Goal: Task Accomplishment & Management: Use online tool/utility

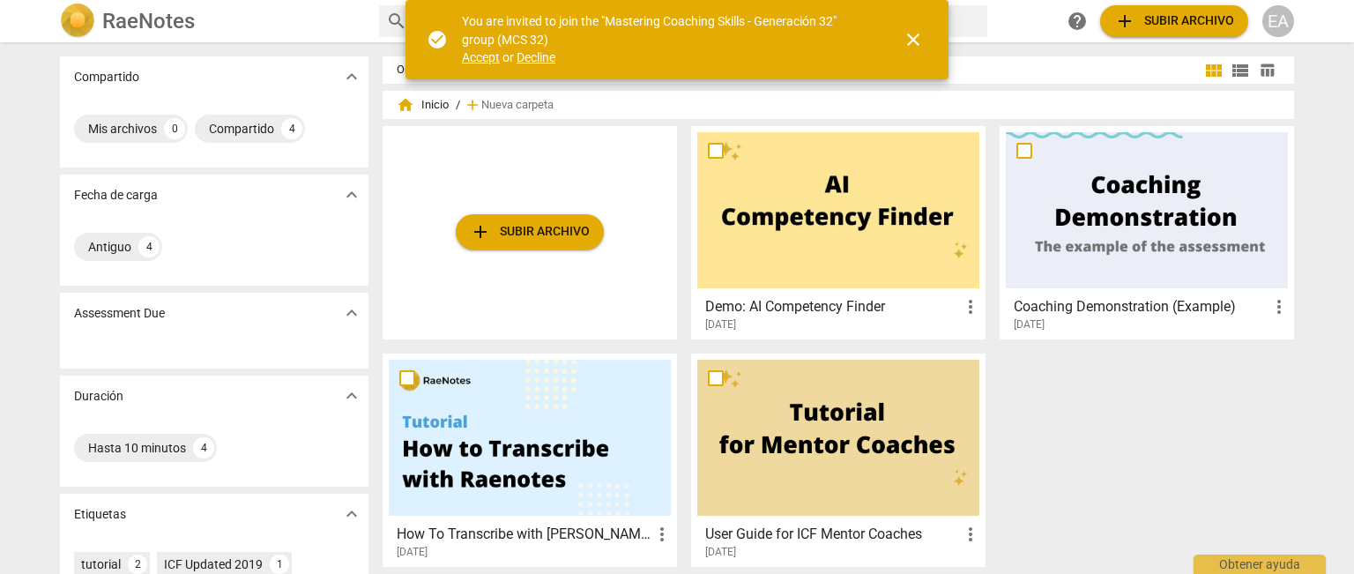
click at [479, 56] on span "Accept" at bounding box center [481, 57] width 38 height 14
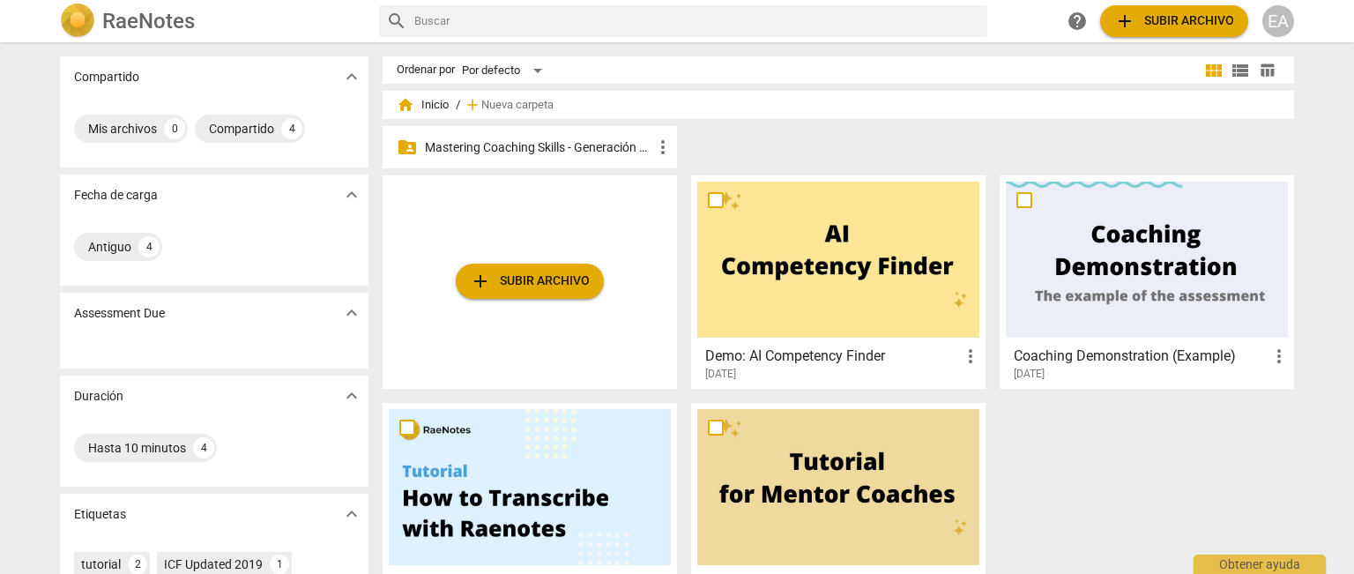
click at [515, 142] on p "Mastering Coaching Skills - Generación 32" at bounding box center [538, 147] width 227 height 19
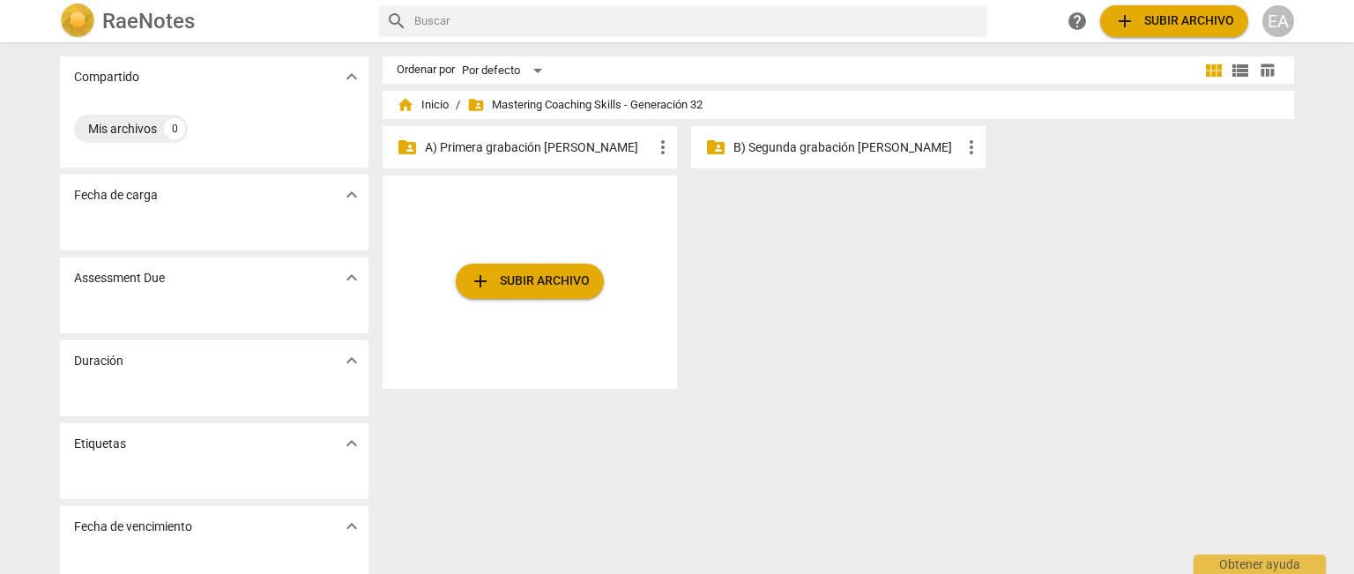
click at [599, 144] on p "A) Primera grabación [PERSON_NAME]" at bounding box center [538, 147] width 227 height 19
click at [582, 143] on p "A) Primera grabación [PERSON_NAME]" at bounding box center [538, 147] width 227 height 19
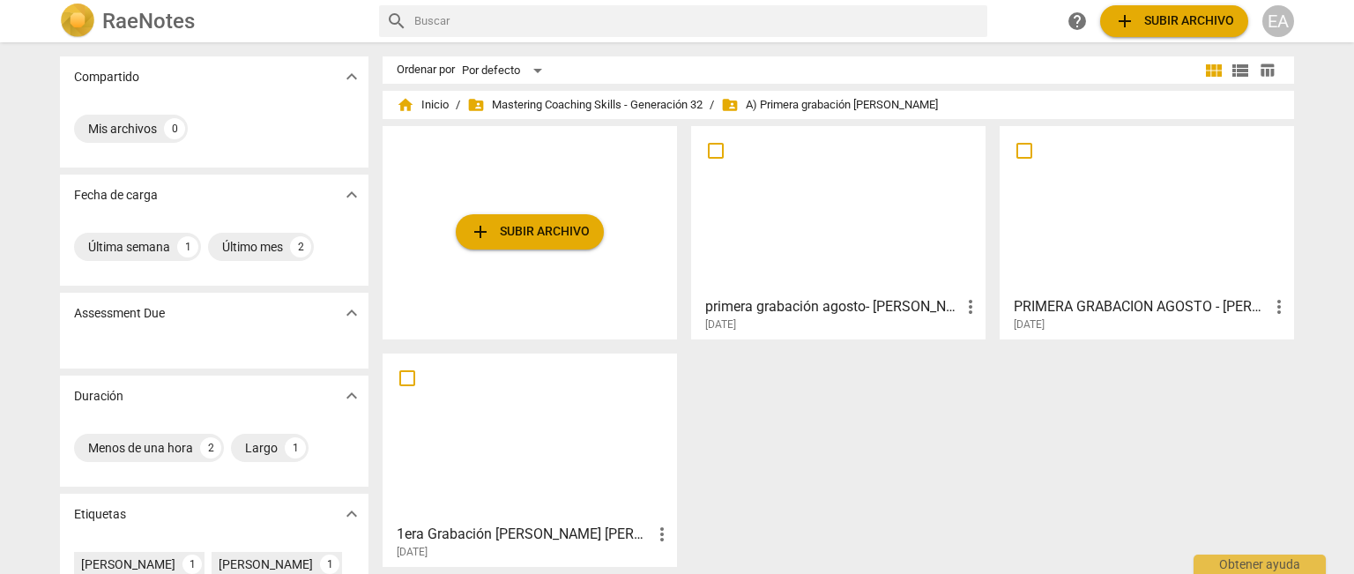
click at [564, 225] on span "add Subir archivo" at bounding box center [530, 231] width 120 height 21
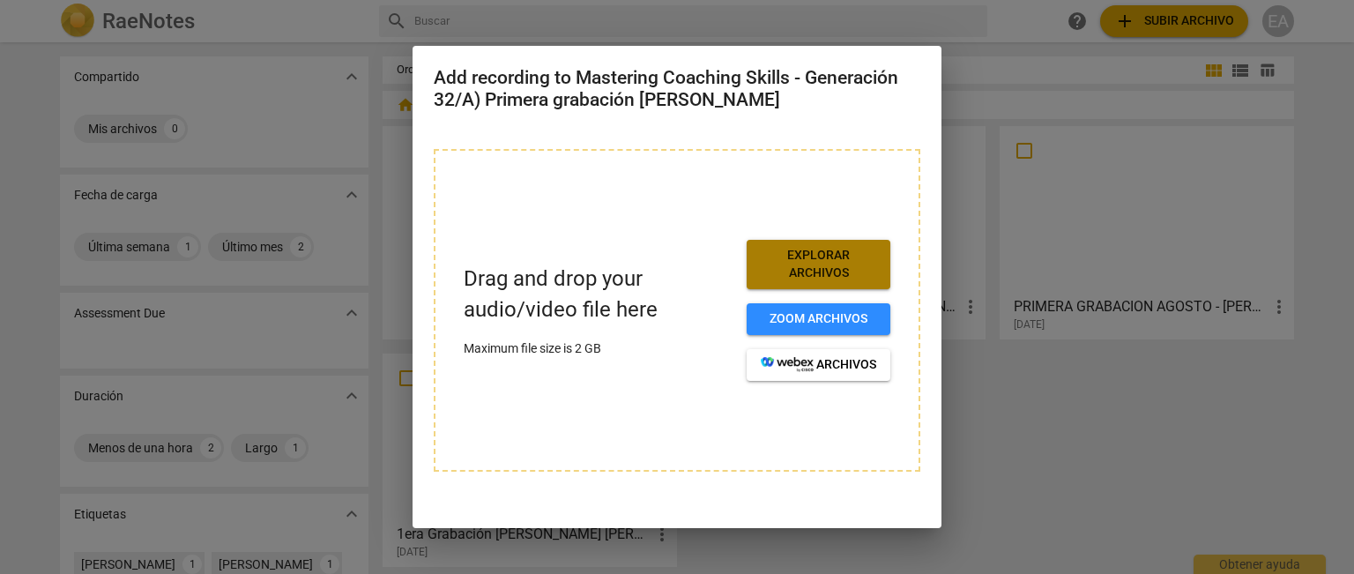
click at [830, 260] on span "Explorar archivos" at bounding box center [818, 264] width 115 height 34
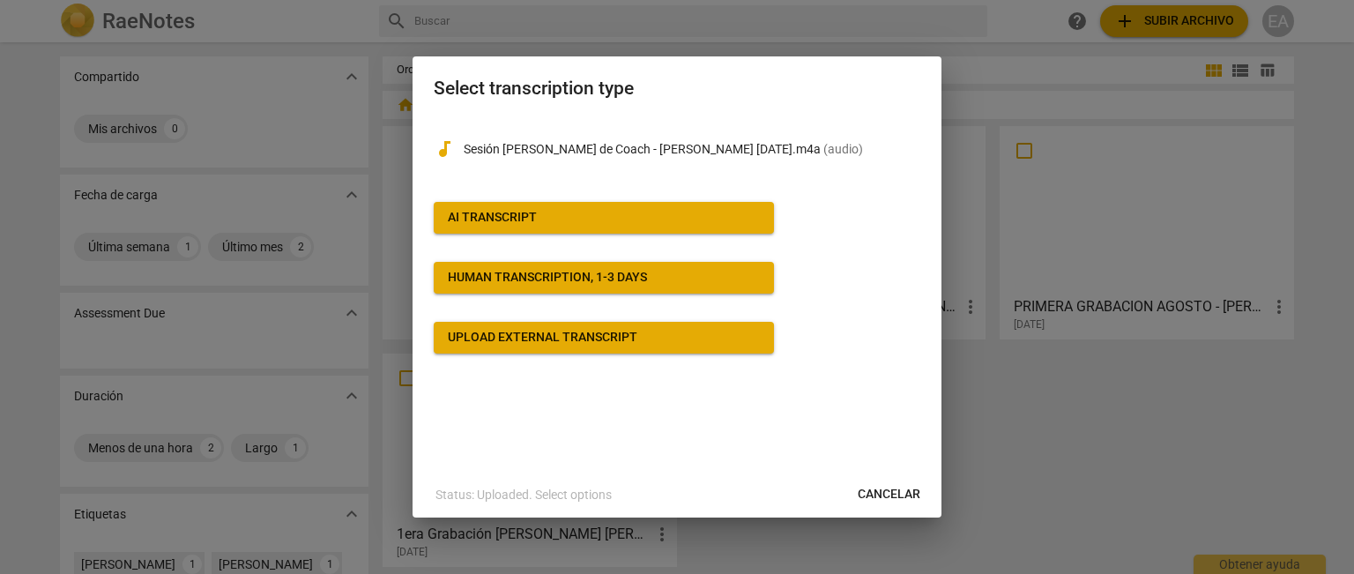
click at [691, 214] on span "AI Transcript" at bounding box center [604, 218] width 312 height 18
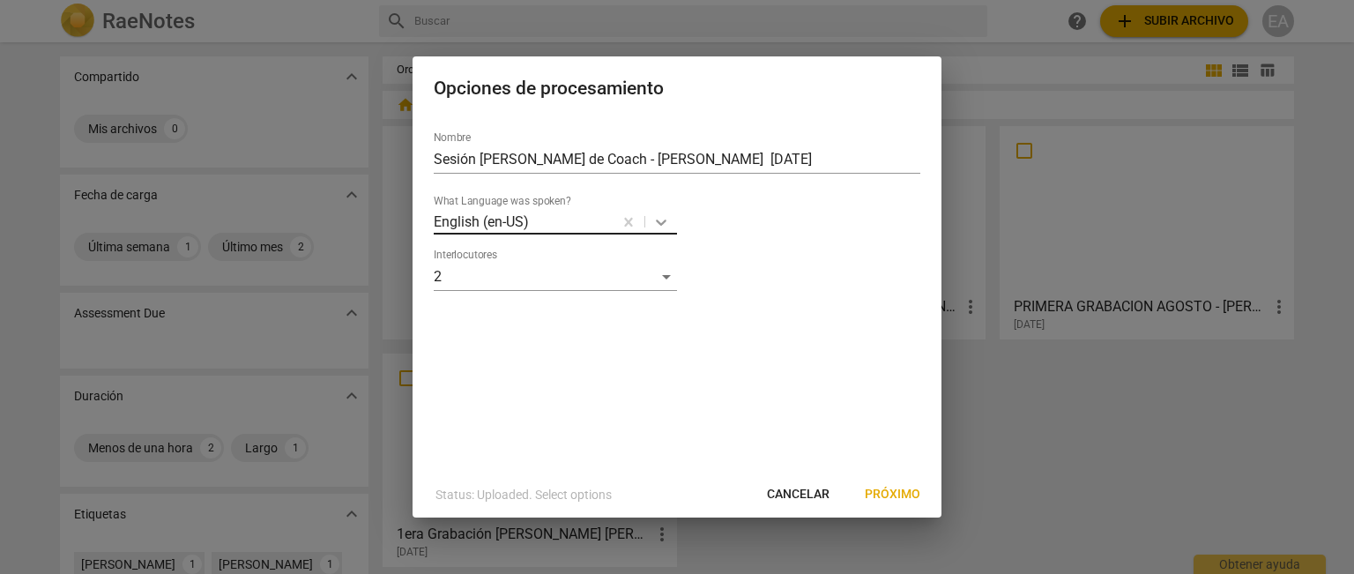
click at [656, 225] on icon at bounding box center [661, 222] width 18 height 18
click at [644, 159] on input "Sesión [PERSON_NAME] de Coach - [PERSON_NAME] [DATE]" at bounding box center [677, 159] width 486 height 28
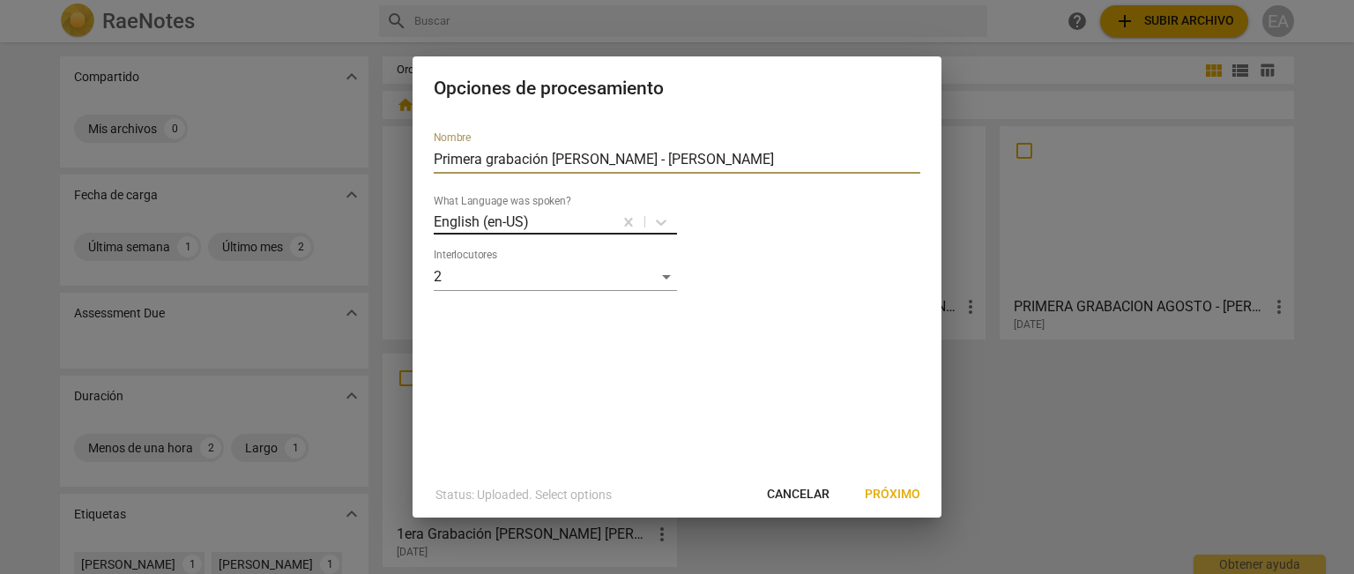
type input "Primera grabación [PERSON_NAME] - [PERSON_NAME]"
click at [572, 221] on div at bounding box center [571, 222] width 80 height 20
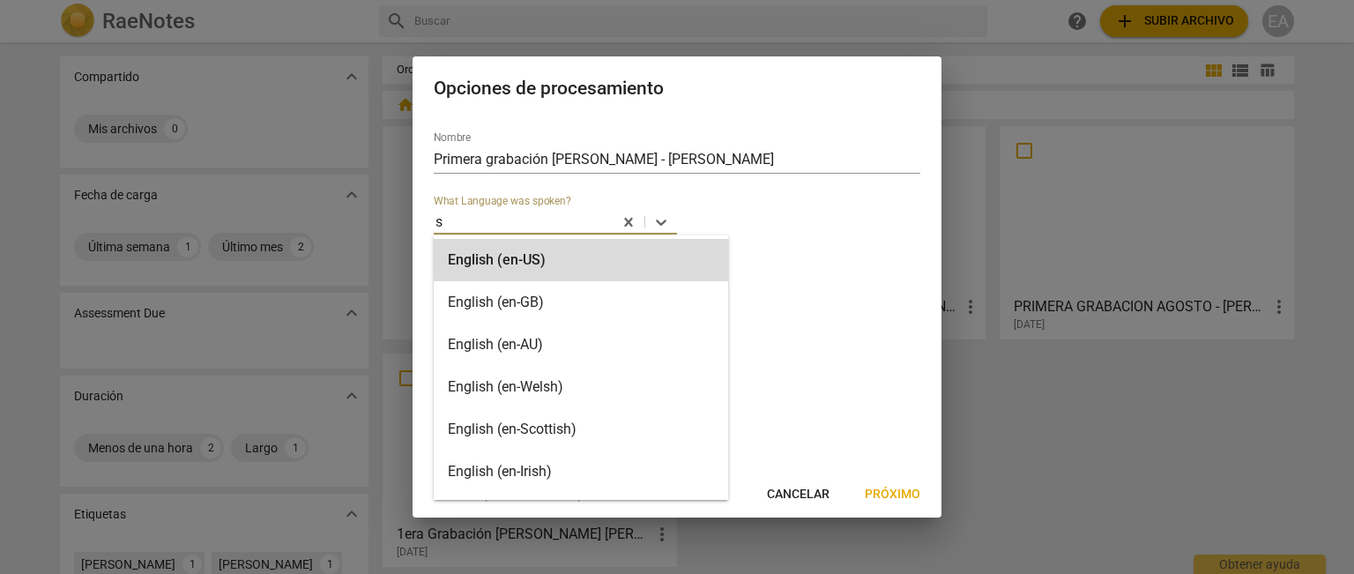
type input "sp"
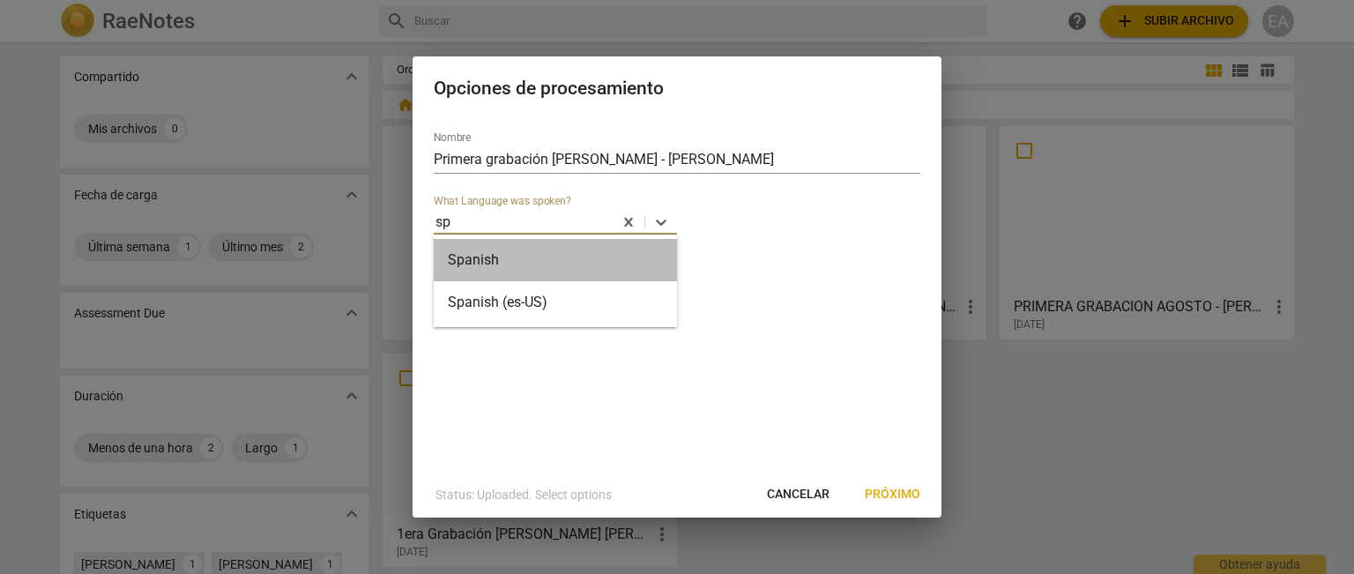
click at [567, 262] on div "Spanish" at bounding box center [555, 260] width 243 height 42
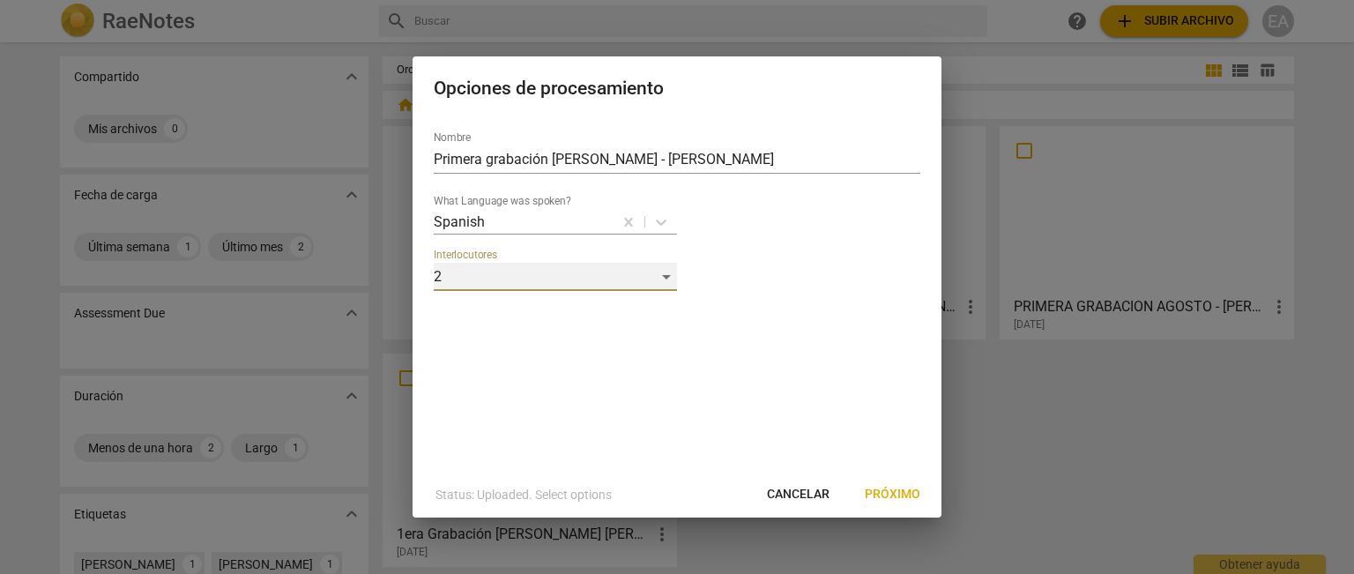
click at [545, 279] on div "2" at bounding box center [555, 277] width 243 height 28
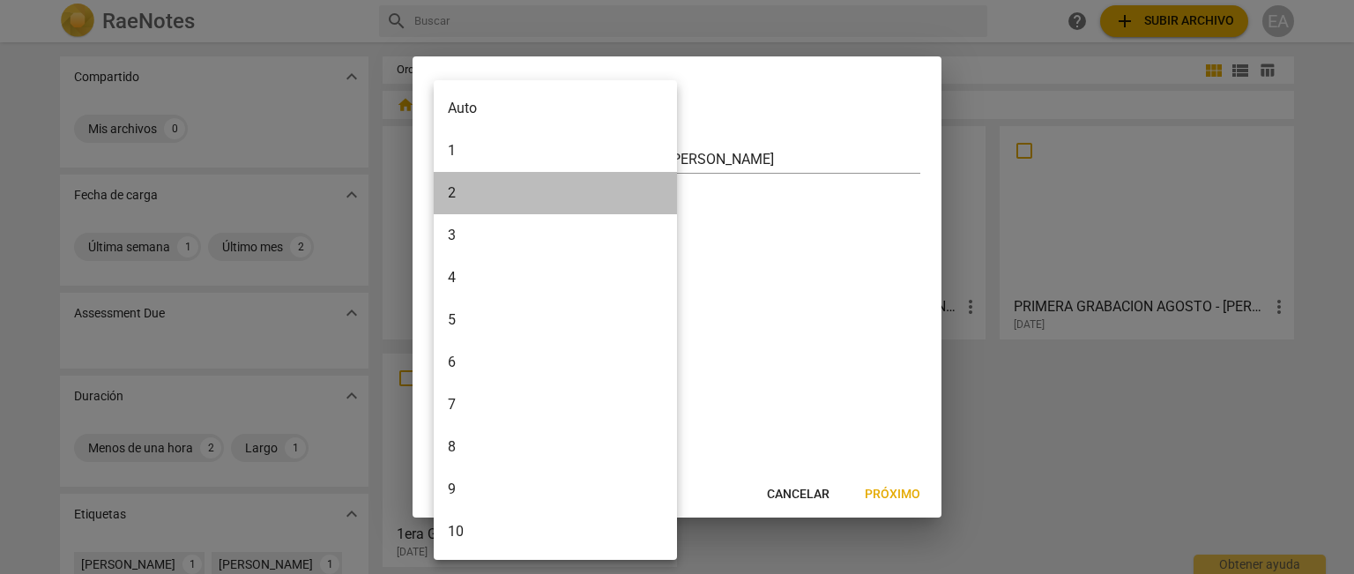
click at [546, 182] on li "2" at bounding box center [555, 193] width 243 height 42
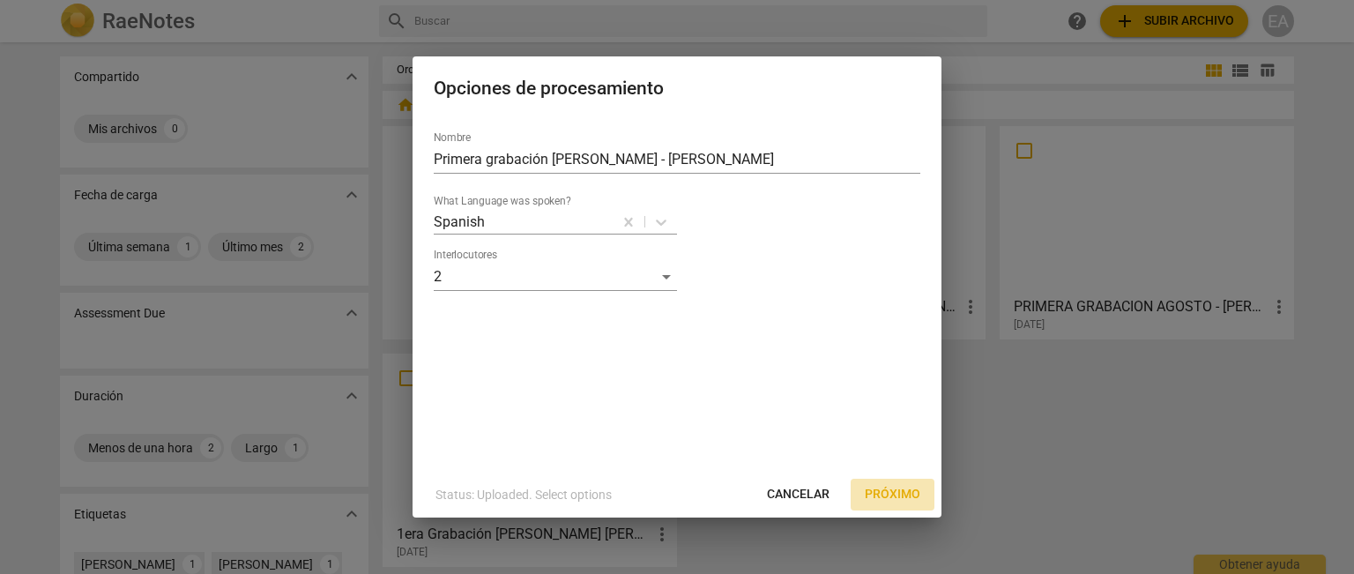
click at [882, 493] on span "Próximo" at bounding box center [893, 495] width 56 height 18
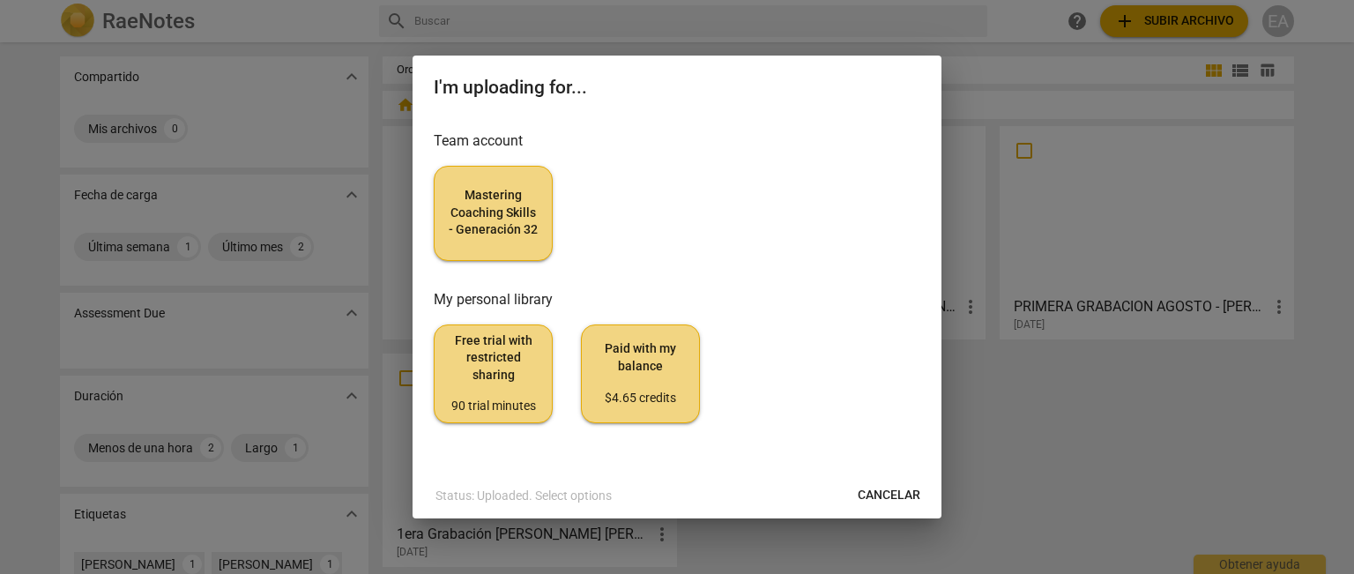
click at [523, 354] on span "Free trial with restricted sharing 90 trial minutes" at bounding box center [493, 373] width 89 height 83
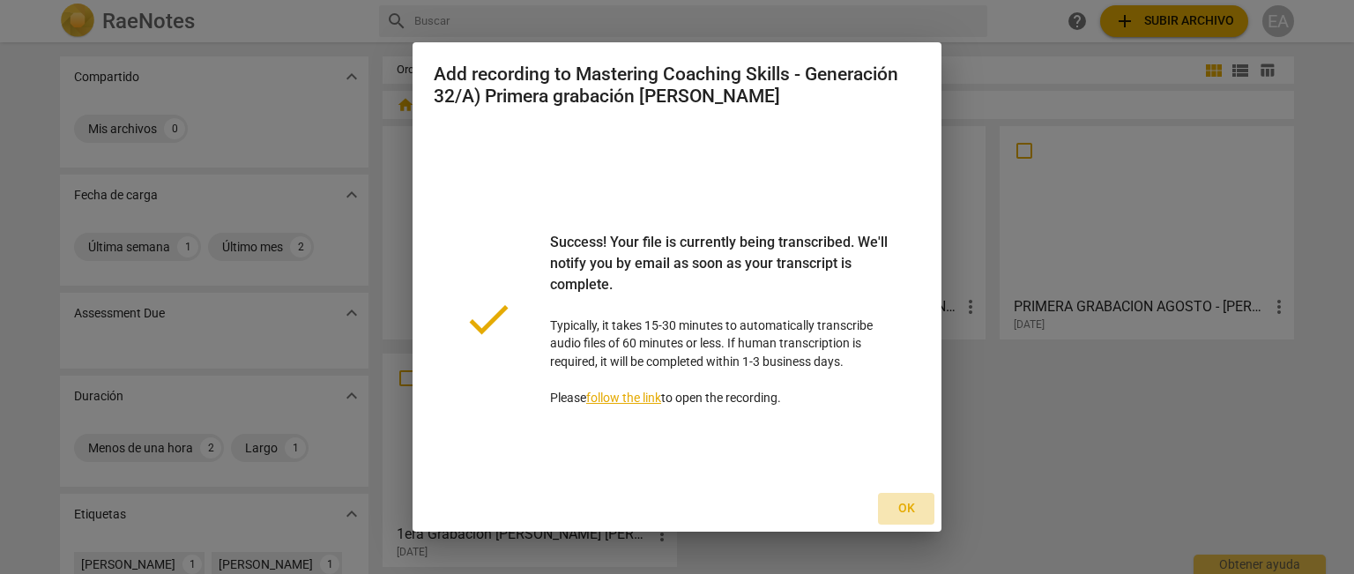
click at [902, 507] on span "Ok" at bounding box center [906, 509] width 28 height 18
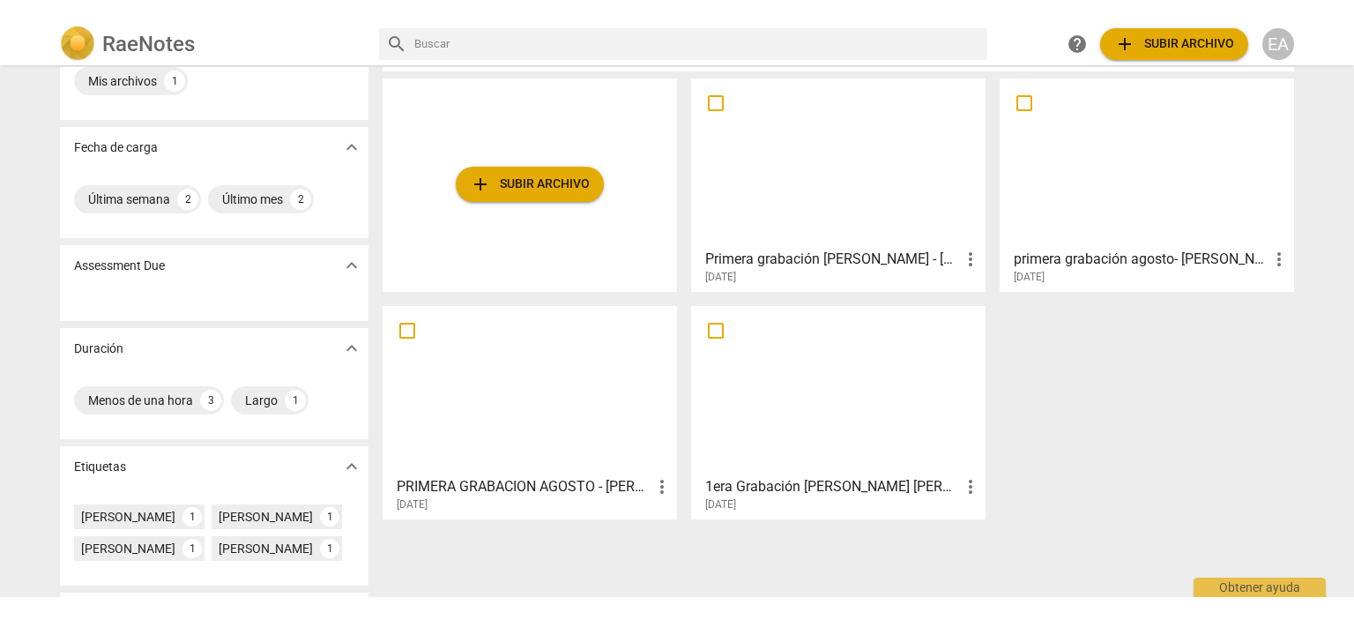
scroll to position [74, 0]
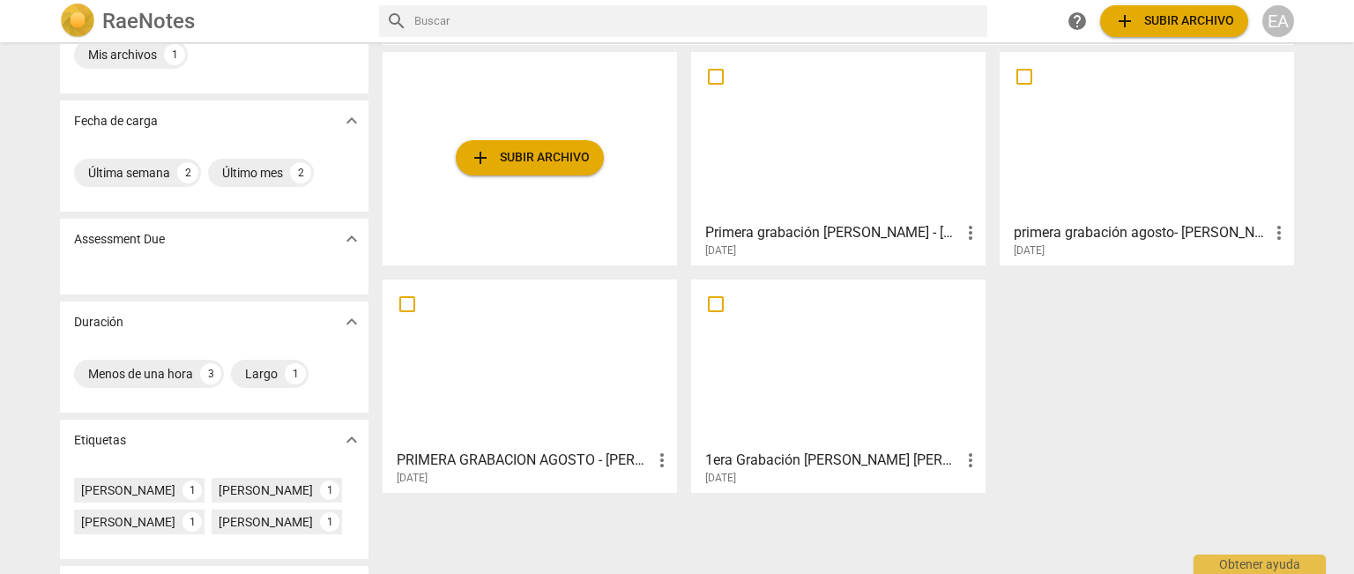
click at [916, 191] on div at bounding box center [838, 136] width 282 height 156
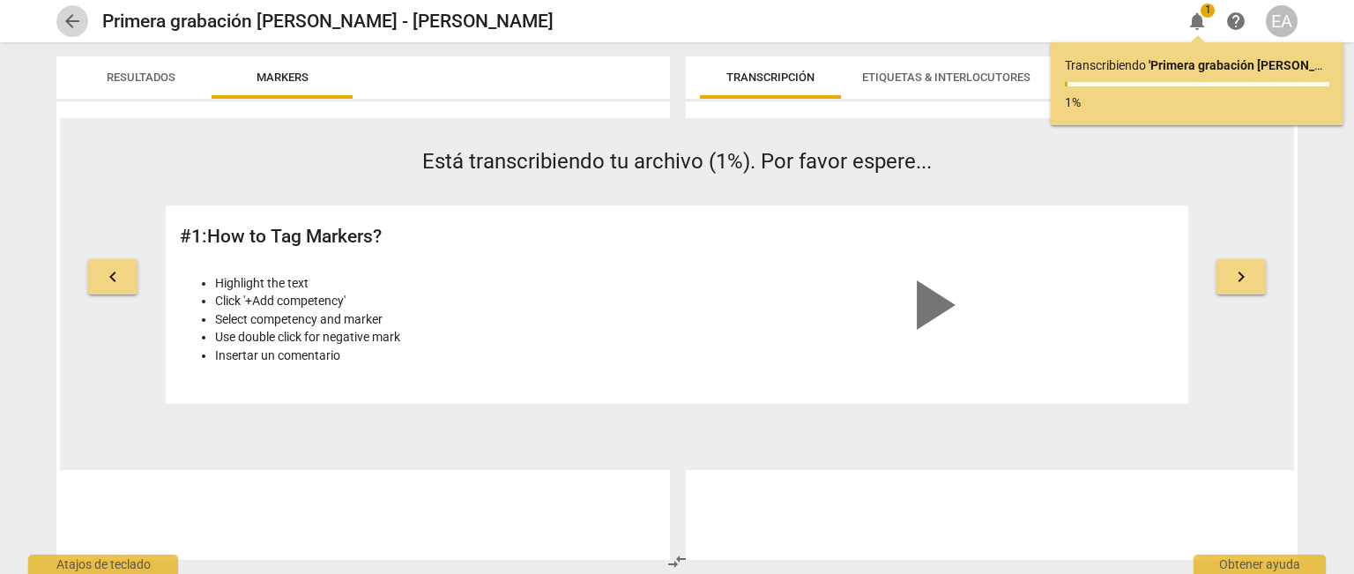
click at [70, 16] on span "arrow_back" at bounding box center [72, 21] width 21 height 21
